Goal: Information Seeking & Learning: Learn about a topic

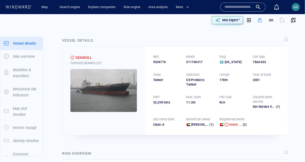
click at [237, 7] on input "text" at bounding box center [238, 7] width 29 height 8
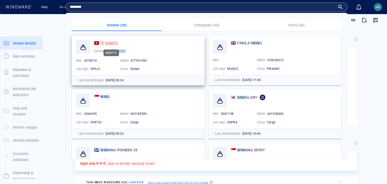
type input "********"
click at [112, 42] on span "RARITY" at bounding box center [111, 43] width 13 height 4
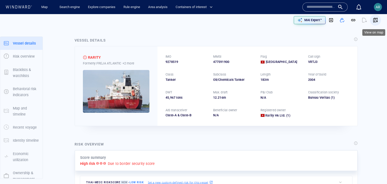
click at [376, 20] on span "button" at bounding box center [375, 20] width 5 height 5
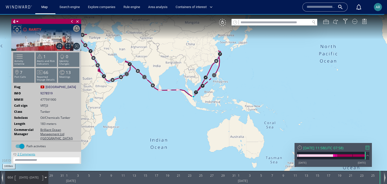
click at [30, 154] on div "2 Comments" at bounding box center [26, 154] width 20 height 4
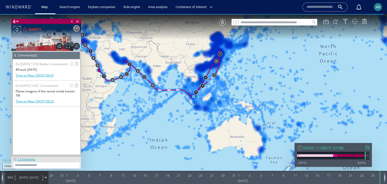
click at [28, 104] on div "Time on Map: 27/05/21 09:22" at bounding box center [35, 101] width 38 height 4
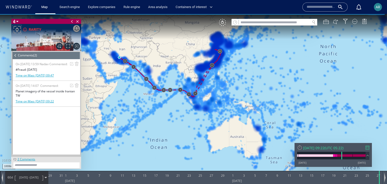
click at [15, 54] on span at bounding box center [16, 56] width 6 height 8
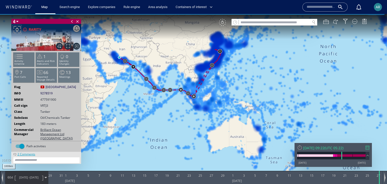
click at [221, 23] on div "VM" at bounding box center [222, 22] width 7 height 7
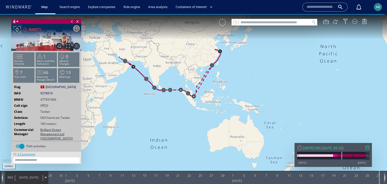
drag, startPoint x: 176, startPoint y: 59, endPoint x: 214, endPoint y: 73, distance: 40.4
click at [214, 73] on canvas "Map" at bounding box center [193, 96] width 387 height 165
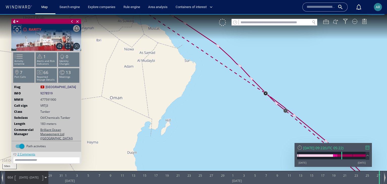
drag, startPoint x: 158, startPoint y: 80, endPoint x: 202, endPoint y: 142, distance: 76.3
click at [202, 142] on canvas "Map" at bounding box center [193, 96] width 387 height 165
drag, startPoint x: 179, startPoint y: 99, endPoint x: 191, endPoint y: 124, distance: 27.7
click at [191, 124] on canvas "Map" at bounding box center [193, 96] width 387 height 165
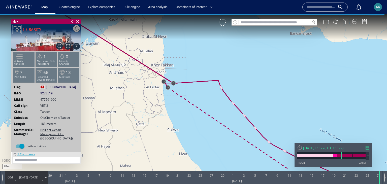
drag, startPoint x: 187, startPoint y: 116, endPoint x: 201, endPoint y: 142, distance: 29.5
click at [201, 142] on canvas "Map" at bounding box center [193, 96] width 387 height 165
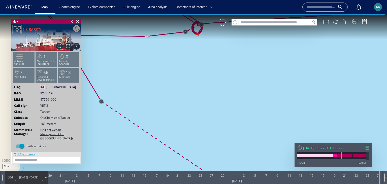
drag, startPoint x: 188, startPoint y: 116, endPoint x: 187, endPoint y: 164, distance: 48.1
click at [187, 164] on canvas "Map" at bounding box center [193, 96] width 387 height 165
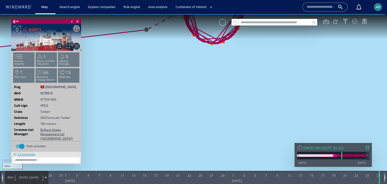
drag, startPoint x: 193, startPoint y: 91, endPoint x: 192, endPoint y: 154, distance: 63.2
click at [192, 154] on canvas "Map" at bounding box center [193, 96] width 387 height 165
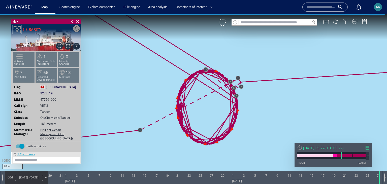
drag, startPoint x: 206, startPoint y: 111, endPoint x: 200, endPoint y: 130, distance: 19.8
click at [200, 130] on canvas "Map" at bounding box center [193, 96] width 387 height 165
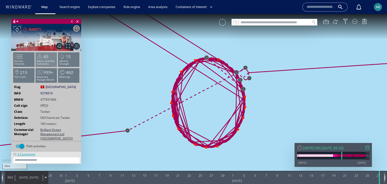
click at [50, 62] on p "Alerts and Risk Indicators" at bounding box center [46, 63] width 21 height 6
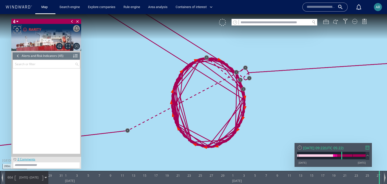
scroll to position [457, 0]
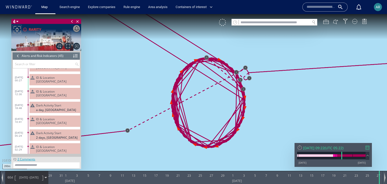
click at [48, 117] on span "ID & Location Tampering" at bounding box center [57, 121] width 42 height 8
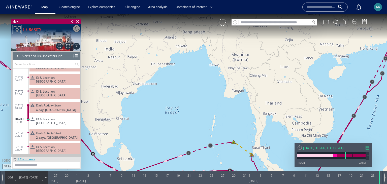
click at [36, 65] on input "text" at bounding box center [44, 64] width 62 height 8
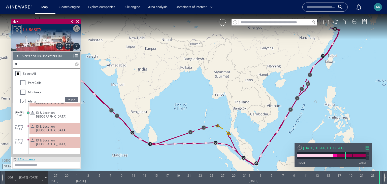
scroll to position [32, 0]
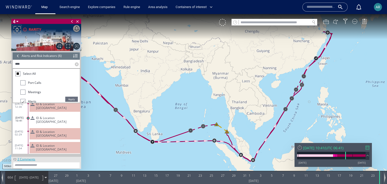
type input "****"
click at [67, 99] on span "Apply" at bounding box center [71, 99] width 13 height 5
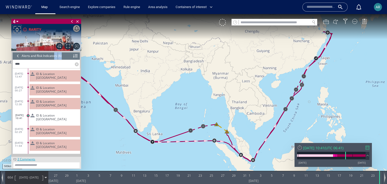
drag, startPoint x: 61, startPoint y: 55, endPoint x: 54, endPoint y: 55, distance: 7.3
click at [54, 55] on header "Alerts and Risk Indicators (6) (Still Loading...)" at bounding box center [47, 56] width 68 height 8
drag, startPoint x: 147, startPoint y: 97, endPoint x: 179, endPoint y: 126, distance: 42.6
click at [179, 126] on canvas "Map" at bounding box center [193, 96] width 387 height 165
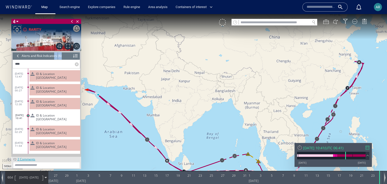
drag, startPoint x: 163, startPoint y: 124, endPoint x: 201, endPoint y: 120, distance: 38.1
click at [201, 120] on canvas "Map" at bounding box center [193, 96] width 387 height 165
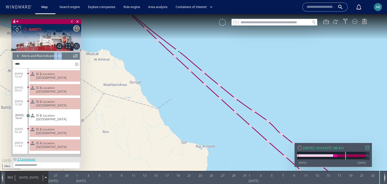
drag, startPoint x: 136, startPoint y: 85, endPoint x: 131, endPoint y: 147, distance: 62.1
click at [131, 147] on canvas "Map" at bounding box center [193, 96] width 387 height 165
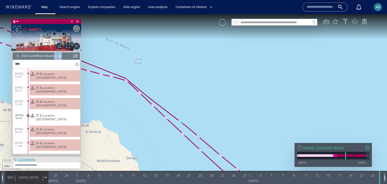
drag, startPoint x: 105, startPoint y: 107, endPoint x: 168, endPoint y: 125, distance: 66.1
click at [168, 125] on canvas "Map" at bounding box center [193, 96] width 387 height 165
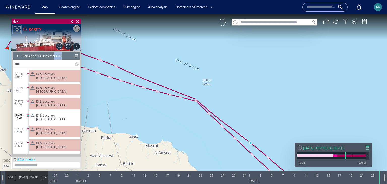
drag, startPoint x: 140, startPoint y: 115, endPoint x: 238, endPoint y: 135, distance: 100.2
click at [238, 135] on canvas "Map" at bounding box center [193, 96] width 387 height 165
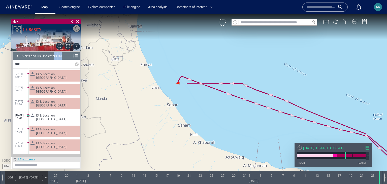
drag, startPoint x: 225, startPoint y: 123, endPoint x: 190, endPoint y: 129, distance: 35.3
click at [190, 129] on canvas "Map" at bounding box center [193, 96] width 387 height 165
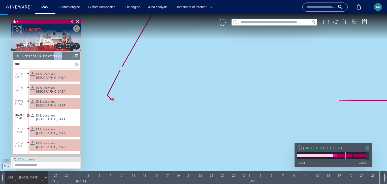
drag, startPoint x: 190, startPoint y: 97, endPoint x: 160, endPoint y: 141, distance: 53.1
click at [159, 141] on canvas "Map" at bounding box center [193, 96] width 387 height 165
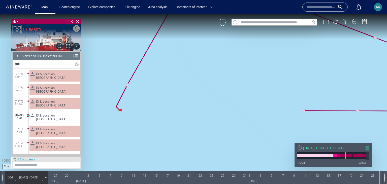
click at [69, 127] on span "ID & Location Tampering" at bounding box center [57, 131] width 42 height 8
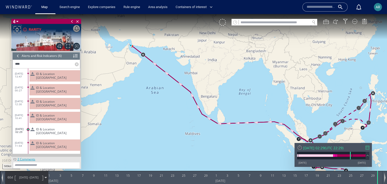
drag, startPoint x: 136, startPoint y: 69, endPoint x: 202, endPoint y: 92, distance: 69.8
click at [202, 92] on canvas "Map" at bounding box center [193, 96] width 387 height 165
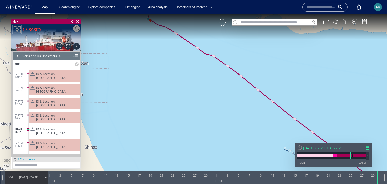
drag, startPoint x: 137, startPoint y: 91, endPoint x: 146, endPoint y: 153, distance: 62.6
click at [146, 152] on canvas "Map" at bounding box center [193, 96] width 387 height 165
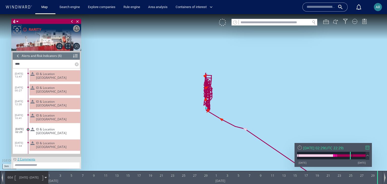
drag, startPoint x: 159, startPoint y: 82, endPoint x: 114, endPoint y: 81, distance: 45.4
click at [114, 81] on canvas "Map" at bounding box center [193, 96] width 387 height 165
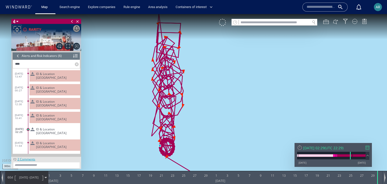
drag, startPoint x: 143, startPoint y: 104, endPoint x: 105, endPoint y: 132, distance: 47.8
click at [105, 132] on canvas "Map" at bounding box center [193, 96] width 387 height 165
click at [54, 141] on span "ID & Location Tampering" at bounding box center [57, 145] width 42 height 8
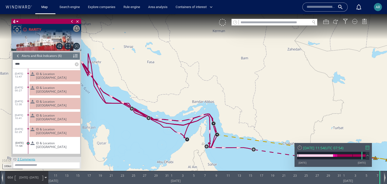
drag, startPoint x: 146, startPoint y: 91, endPoint x: 194, endPoint y: 99, distance: 49.0
click at [194, 99] on canvas "Map" at bounding box center [193, 96] width 387 height 165
drag, startPoint x: 173, startPoint y: 78, endPoint x: 205, endPoint y: 85, distance: 33.6
click at [205, 85] on canvas "Map" at bounding box center [193, 96] width 387 height 165
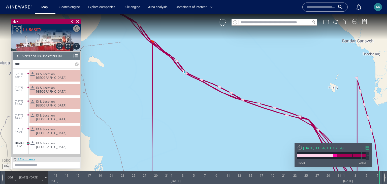
drag, startPoint x: 167, startPoint y: 61, endPoint x: 174, endPoint y: 18, distance: 44.4
click at [174, 18] on canvas "Map" at bounding box center [193, 96] width 387 height 165
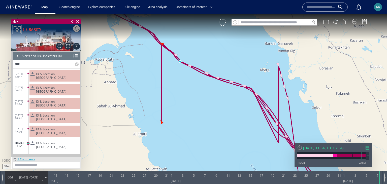
drag, startPoint x: 168, startPoint y: 95, endPoint x: 172, endPoint y: 111, distance: 17.2
click at [172, 112] on canvas "Map" at bounding box center [193, 96] width 387 height 165
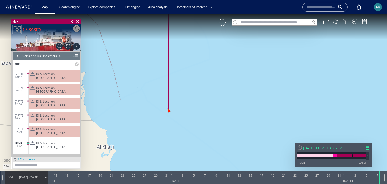
drag, startPoint x: 164, startPoint y: 144, endPoint x: 164, endPoint y: 195, distance: 51.4
click at [164, 184] on html "10km © Mapbox © OpenStreetMap Improve this map 0 0 9 January 2025 11 13 15 17 1…" at bounding box center [193, 99] width 387 height 170
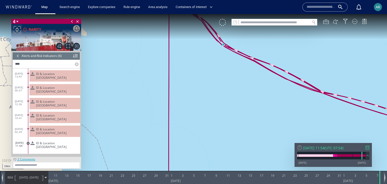
drag, startPoint x: 164, startPoint y: 76, endPoint x: 179, endPoint y: 165, distance: 90.1
click at [179, 165] on canvas "Map" at bounding box center [193, 96] width 387 height 165
drag, startPoint x: 172, startPoint y: 117, endPoint x: 170, endPoint y: 104, distance: 14.0
click at [170, 104] on canvas "Map" at bounding box center [193, 96] width 387 height 165
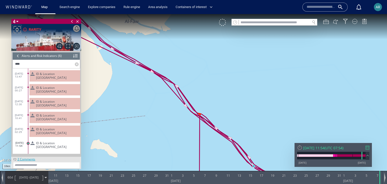
click at [60, 72] on span "ID & Location Tampering" at bounding box center [57, 76] width 42 height 8
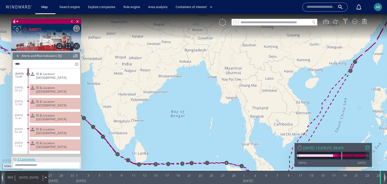
drag, startPoint x: 134, startPoint y: 100, endPoint x: 189, endPoint y: 107, distance: 55.6
click at [191, 107] on canvas "Map" at bounding box center [193, 96] width 387 height 165
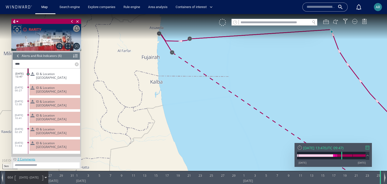
drag, startPoint x: 141, startPoint y: 70, endPoint x: 115, endPoint y: 115, distance: 51.6
click at [115, 115] on canvas "Map" at bounding box center [193, 96] width 387 height 165
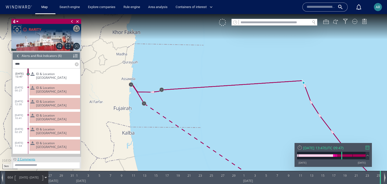
click at [74, 86] on div "ID & Location Tampering" at bounding box center [57, 90] width 42 height 8
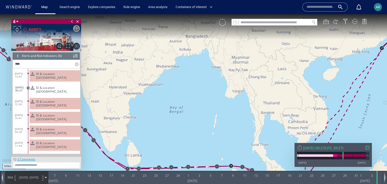
drag, startPoint x: 129, startPoint y: 115, endPoint x: 229, endPoint y: 139, distance: 102.5
click at [229, 139] on canvas "Map" at bounding box center [193, 96] width 387 height 165
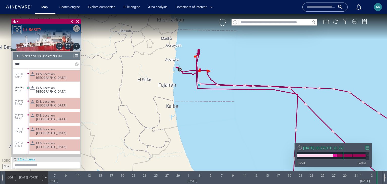
drag, startPoint x: 160, startPoint y: 83, endPoint x: 136, endPoint y: 113, distance: 38.3
click at [136, 113] on canvas "Map" at bounding box center [193, 96] width 387 height 165
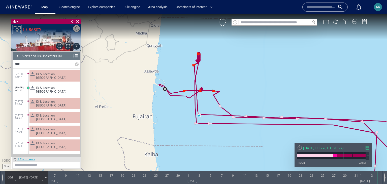
drag, startPoint x: 171, startPoint y: 92, endPoint x: 143, endPoint y: 141, distance: 56.4
click at [143, 141] on canvas "Map" at bounding box center [193, 96] width 387 height 165
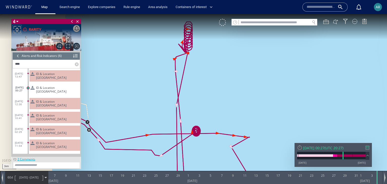
drag, startPoint x: 205, startPoint y: 119, endPoint x: 205, endPoint y: 145, distance: 26.7
click at [205, 145] on canvas "Map" at bounding box center [193, 96] width 387 height 165
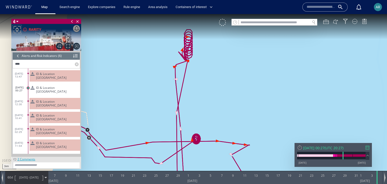
drag, startPoint x: 206, startPoint y: 142, endPoint x: 206, endPoint y: 117, distance: 24.2
click at [206, 117] on canvas "Map" at bounding box center [193, 96] width 387 height 165
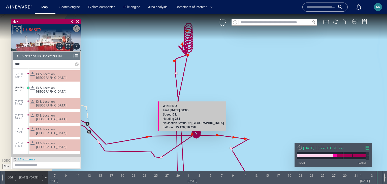
click at [193, 134] on canvas "Map" at bounding box center [193, 96] width 387 height 165
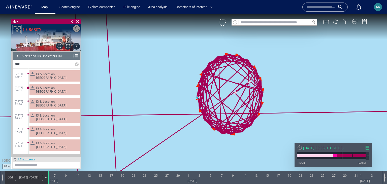
drag, startPoint x: 184, startPoint y: 134, endPoint x: 195, endPoint y: 100, distance: 35.5
click at [195, 100] on canvas "Map" at bounding box center [193, 96] width 387 height 165
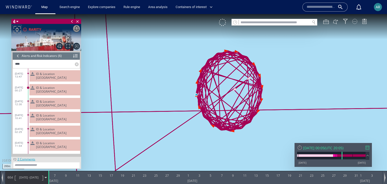
click at [355, 21] on div at bounding box center [354, 21] width 5 height 5
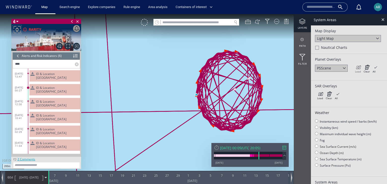
click at [356, 68] on icon at bounding box center [358, 67] width 6 height 5
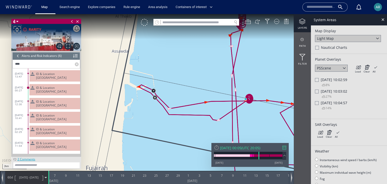
click at [326, 78] on span "Sun 06/06/2021 10:02:59" at bounding box center [334, 79] width 26 height 5
click at [319, 85] on icon at bounding box center [318, 85] width 5 height 5
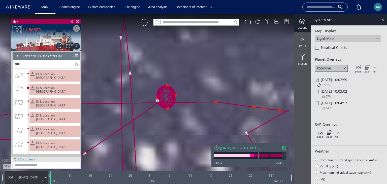
click at [367, 67] on icon at bounding box center [367, 67] width 6 height 5
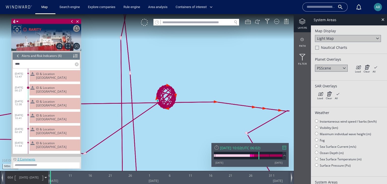
click at [17, 56] on div at bounding box center [18, 56] width 6 height 8
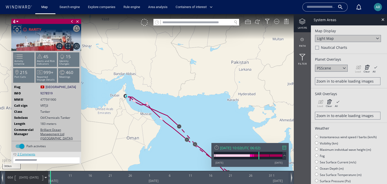
drag, startPoint x: 106, startPoint y: 87, endPoint x: 143, endPoint y: 52, distance: 51.0
click at [142, 52] on canvas "Map" at bounding box center [193, 96] width 387 height 165
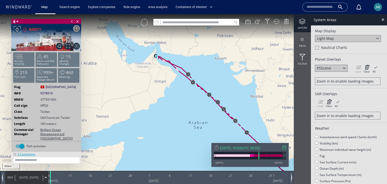
drag, startPoint x: 110, startPoint y: 78, endPoint x: 164, endPoint y: 81, distance: 54.5
click at [164, 81] on canvas "Map" at bounding box center [193, 96] width 387 height 165
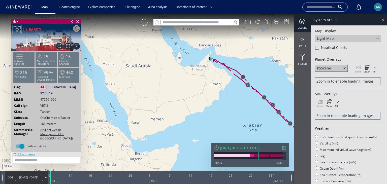
drag, startPoint x: 162, startPoint y: 88, endPoint x: 169, endPoint y: 88, distance: 7.1
click at [169, 88] on canvas "Map" at bounding box center [193, 96] width 387 height 165
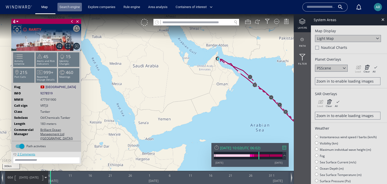
click at [76, 7] on link "Search engine" at bounding box center [69, 7] width 24 height 9
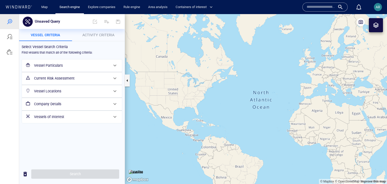
click at [100, 32] on p "Activity Criteria" at bounding box center [98, 35] width 47 height 6
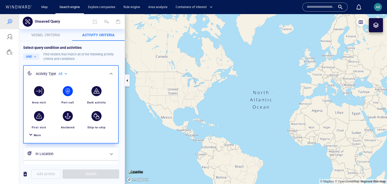
scroll to position [25, 0]
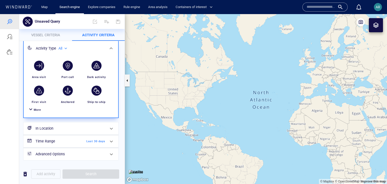
click at [36, 110] on span "More" at bounding box center [37, 109] width 7 height 3
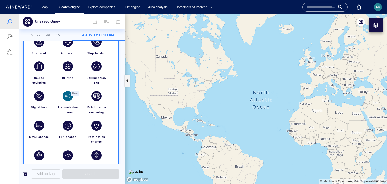
scroll to position [74, 0]
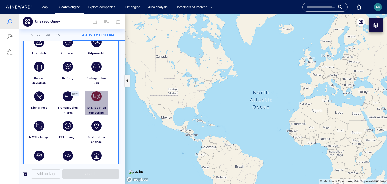
click at [99, 97] on div "button" at bounding box center [96, 96] width 10 height 10
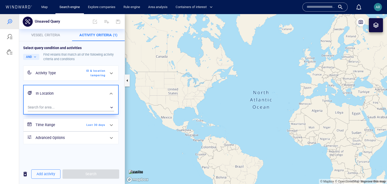
click at [91, 124] on span "Last 30 days" at bounding box center [90, 125] width 29 height 5
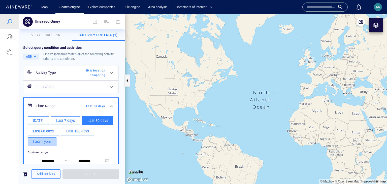
click at [46, 142] on span "Last 1 year" at bounding box center [42, 142] width 18 height 6
type input "**********"
click at [81, 96] on div "**********" at bounding box center [70, 125] width 95 height 121
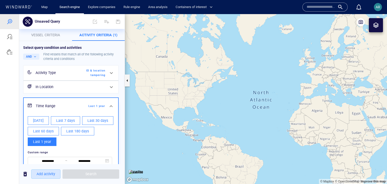
click at [44, 177] on span "Add activity" at bounding box center [46, 174] width 19 height 6
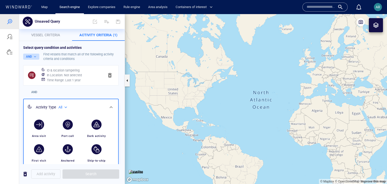
click at [33, 56] on button "AND" at bounding box center [31, 57] width 16 height 6
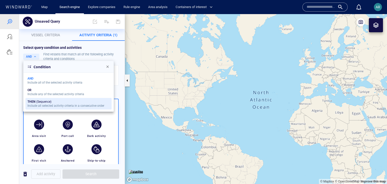
click at [37, 103] on div "THEN (Sequence)" at bounding box center [65, 102] width 77 height 4
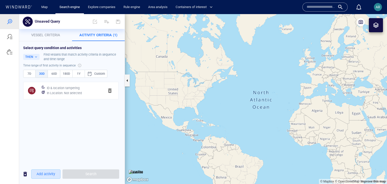
click at [49, 174] on span "Add activity" at bounding box center [46, 174] width 19 height 6
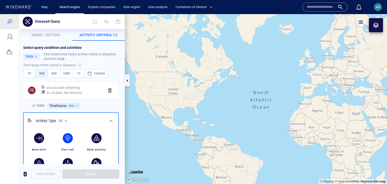
click at [66, 140] on div "button" at bounding box center [68, 138] width 10 height 10
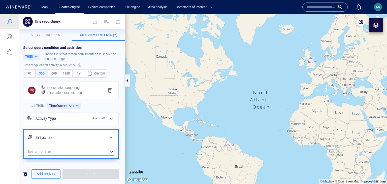
click at [59, 153] on div "​" at bounding box center [71, 152] width 86 height 8
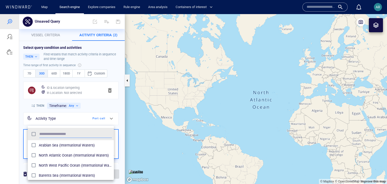
scroll to position [50, 86]
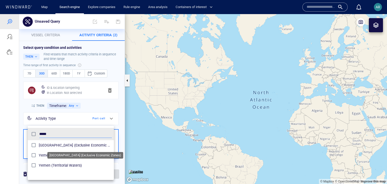
type input "*****"
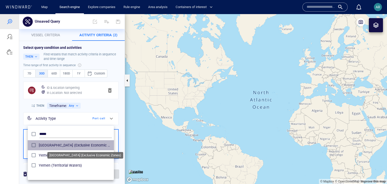
click at [71, 146] on span "Yemen (Exclusive Economic Zones)" at bounding box center [75, 145] width 73 height 6
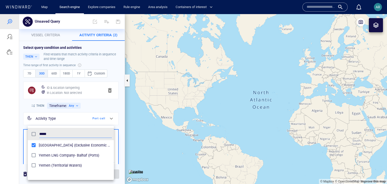
click at [96, 110] on div at bounding box center [193, 99] width 387 height 170
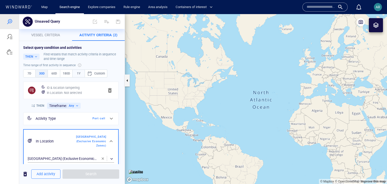
click at [78, 73] on span "1Y" at bounding box center [79, 74] width 8 height 6
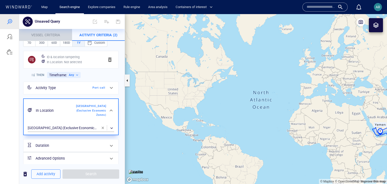
click at [46, 35] on span "Vessel criteria" at bounding box center [45, 35] width 29 height 4
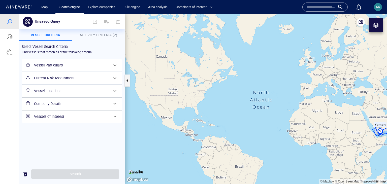
click at [74, 68] on h6 "Vessel Particulars" at bounding box center [71, 65] width 75 height 6
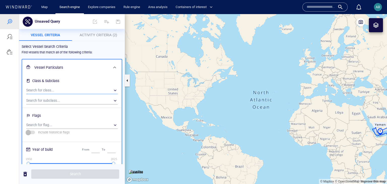
click at [66, 90] on div "​" at bounding box center [71, 91] width 91 height 8
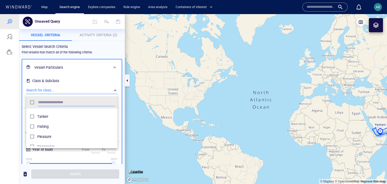
scroll to position [26, 0]
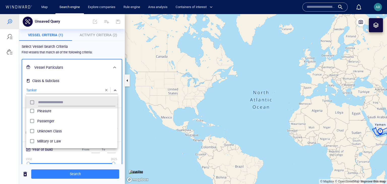
scroll to position [63, 0]
click at [64, 173] on div at bounding box center [193, 99] width 387 height 170
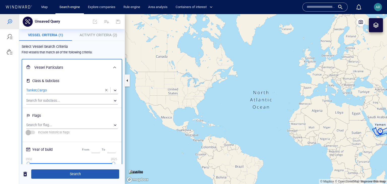
click at [69, 175] on span "Search" at bounding box center [75, 174] width 80 height 6
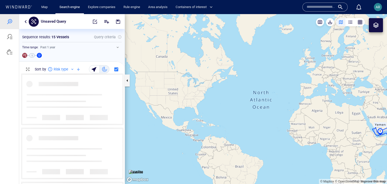
scroll to position [111, 106]
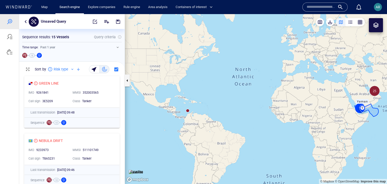
drag, startPoint x: 220, startPoint y: 104, endPoint x: 166, endPoint y: 59, distance: 71.2
click at [165, 59] on canvas "Map" at bounding box center [256, 99] width 262 height 170
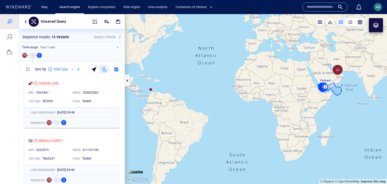
drag, startPoint x: 226, startPoint y: 76, endPoint x: 235, endPoint y: 89, distance: 15.7
click at [235, 88] on canvas "Map" at bounding box center [256, 99] width 262 height 170
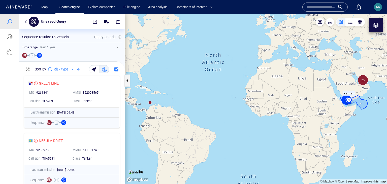
drag, startPoint x: 235, startPoint y: 89, endPoint x: 270, endPoint y: 92, distance: 35.4
click at [270, 92] on canvas "Map" at bounding box center [256, 99] width 262 height 170
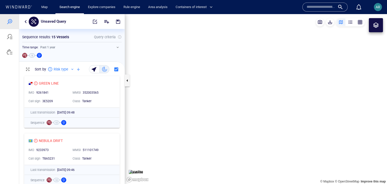
scroll to position [111, 106]
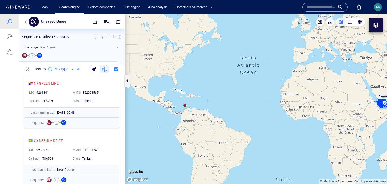
drag, startPoint x: 308, startPoint y: 108, endPoint x: 147, endPoint y: 114, distance: 160.9
click at [147, 114] on canvas "Map" at bounding box center [256, 99] width 262 height 170
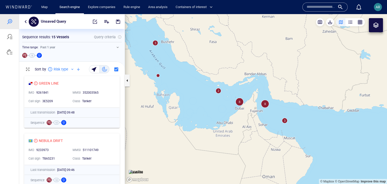
drag, startPoint x: 223, startPoint y: 91, endPoint x: 243, endPoint y: 115, distance: 31.3
click at [243, 115] on canvas "Map" at bounding box center [256, 99] width 262 height 170
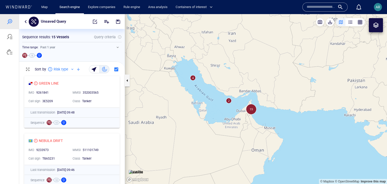
drag, startPoint x: 213, startPoint y: 157, endPoint x: 321, endPoint y: 57, distance: 147.4
click at [323, 56] on canvas "Map" at bounding box center [256, 99] width 262 height 170
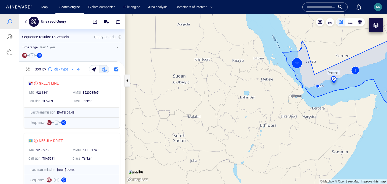
drag, startPoint x: 299, startPoint y: 78, endPoint x: 225, endPoint y: 93, distance: 75.8
click at [225, 93] on canvas "Map" at bounding box center [256, 99] width 262 height 170
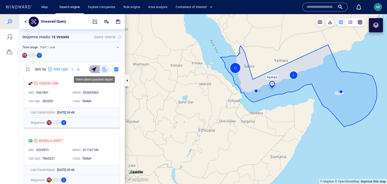
click at [93, 70] on div "button" at bounding box center [94, 69] width 7 height 7
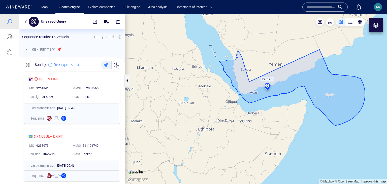
scroll to position [115, 106]
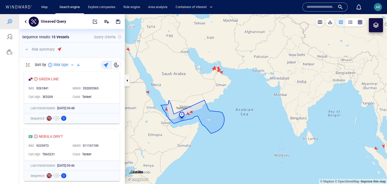
drag, startPoint x: 195, startPoint y: 96, endPoint x: 219, endPoint y: 94, distance: 24.3
click at [219, 94] on canvas "Map" at bounding box center [256, 99] width 262 height 170
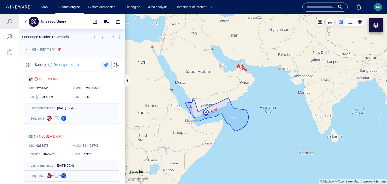
click at [190, 106] on canvas "Map" at bounding box center [256, 99] width 262 height 170
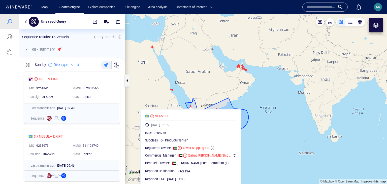
click at [211, 93] on canvas "Map" at bounding box center [256, 99] width 262 height 170
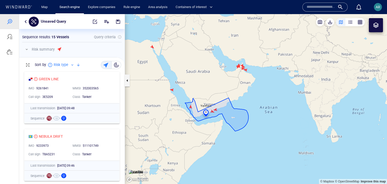
click at [215, 109] on canvas "Map" at bounding box center [256, 99] width 262 height 170
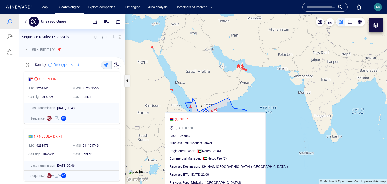
click at [200, 91] on canvas "Map" at bounding box center [256, 99] width 262 height 170
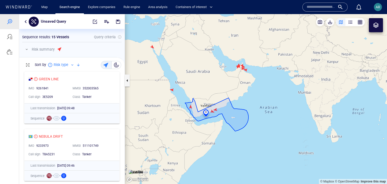
click at [213, 111] on canvas "Map" at bounding box center [256, 99] width 262 height 170
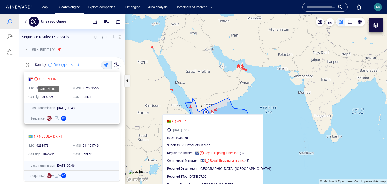
click at [49, 79] on div "GREEN LINE" at bounding box center [49, 79] width 20 height 6
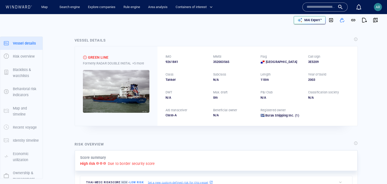
click at [315, 19] on p "MAI Expert™" at bounding box center [313, 20] width 18 height 5
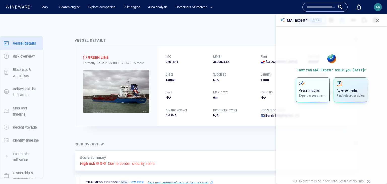
click at [314, 86] on span "button" at bounding box center [313, 83] width 28 height 6
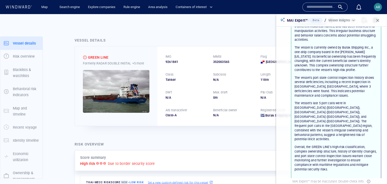
scroll to position [58, 0]
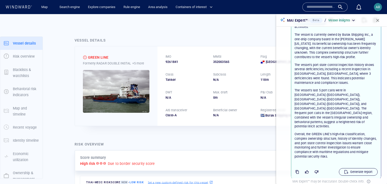
click at [356, 170] on p "Generate report" at bounding box center [361, 172] width 22 height 5
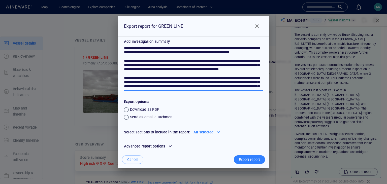
scroll to position [0, 0]
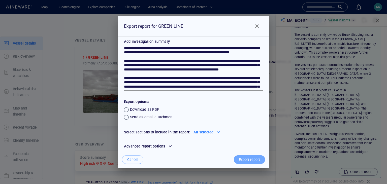
click at [245, 159] on div "Export report" at bounding box center [249, 160] width 23 height 8
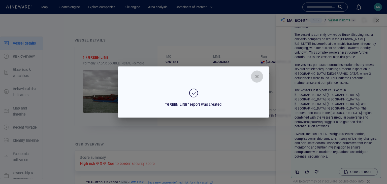
click at [257, 78] on span "Close" at bounding box center [257, 77] width 6 height 6
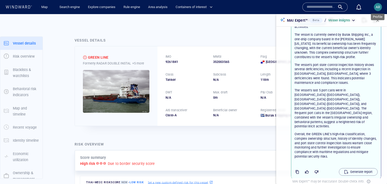
click at [377, 8] on span "AR" at bounding box center [378, 7] width 5 height 4
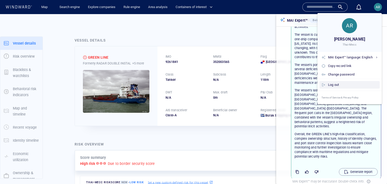
click at [334, 84] on div "Log out" at bounding box center [353, 85] width 50 height 6
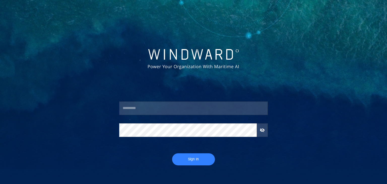
type input "******"
click at [185, 157] on span "Sign In" at bounding box center [193, 159] width 33 height 6
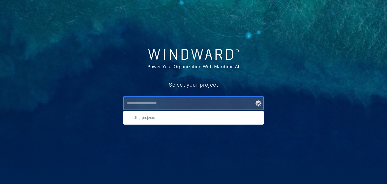
click at [153, 101] on input "text" at bounding box center [194, 103] width 138 height 9
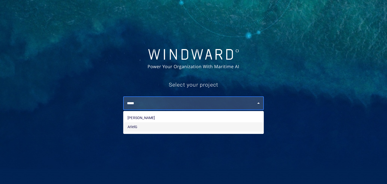
click at [137, 126] on li "ArielG" at bounding box center [193, 126] width 140 height 9
type input "******"
